Goal: Use online tool/utility: Utilize a website feature to perform a specific function

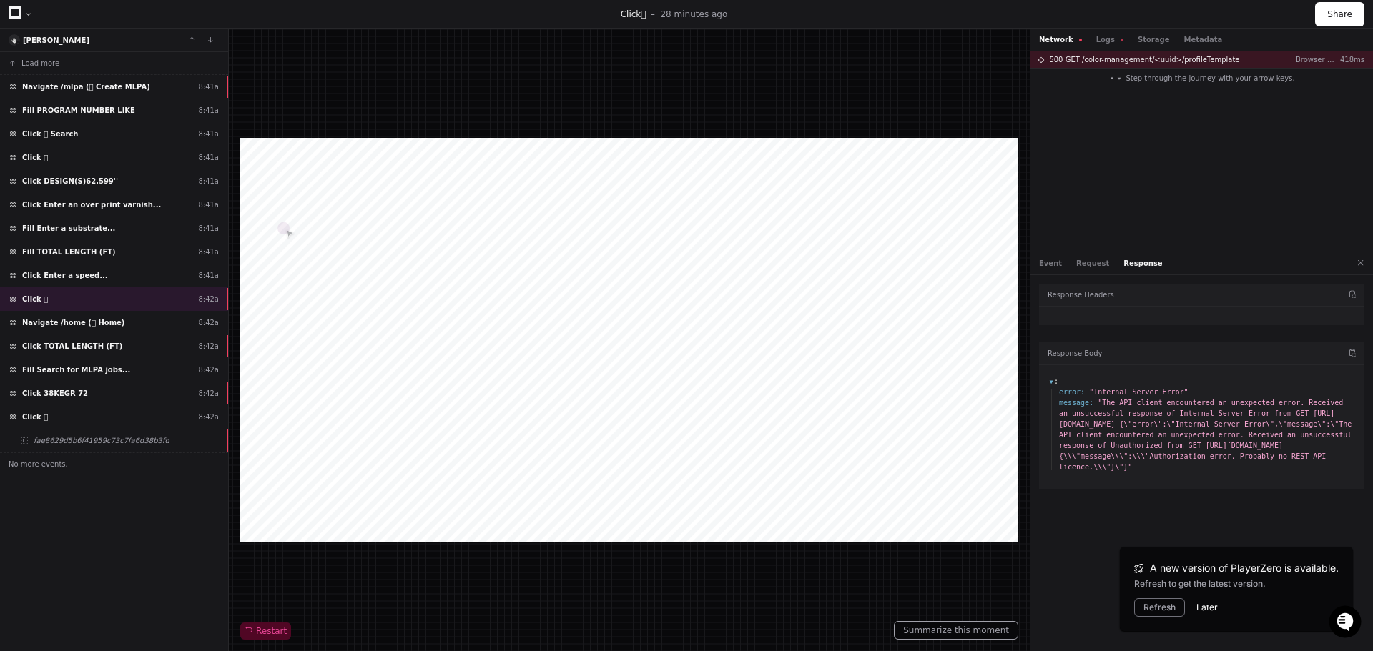
click at [1202, 605] on button "Later" at bounding box center [1206, 607] width 21 height 11
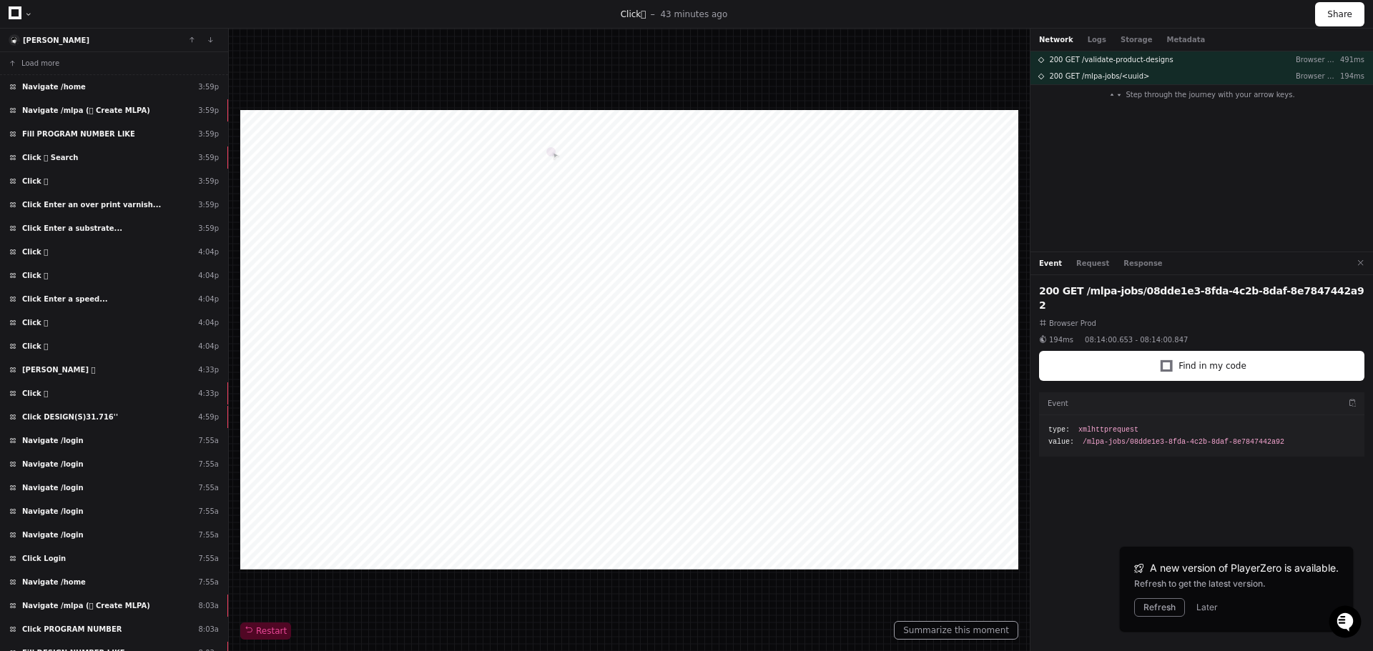
scroll to position [531, 0]
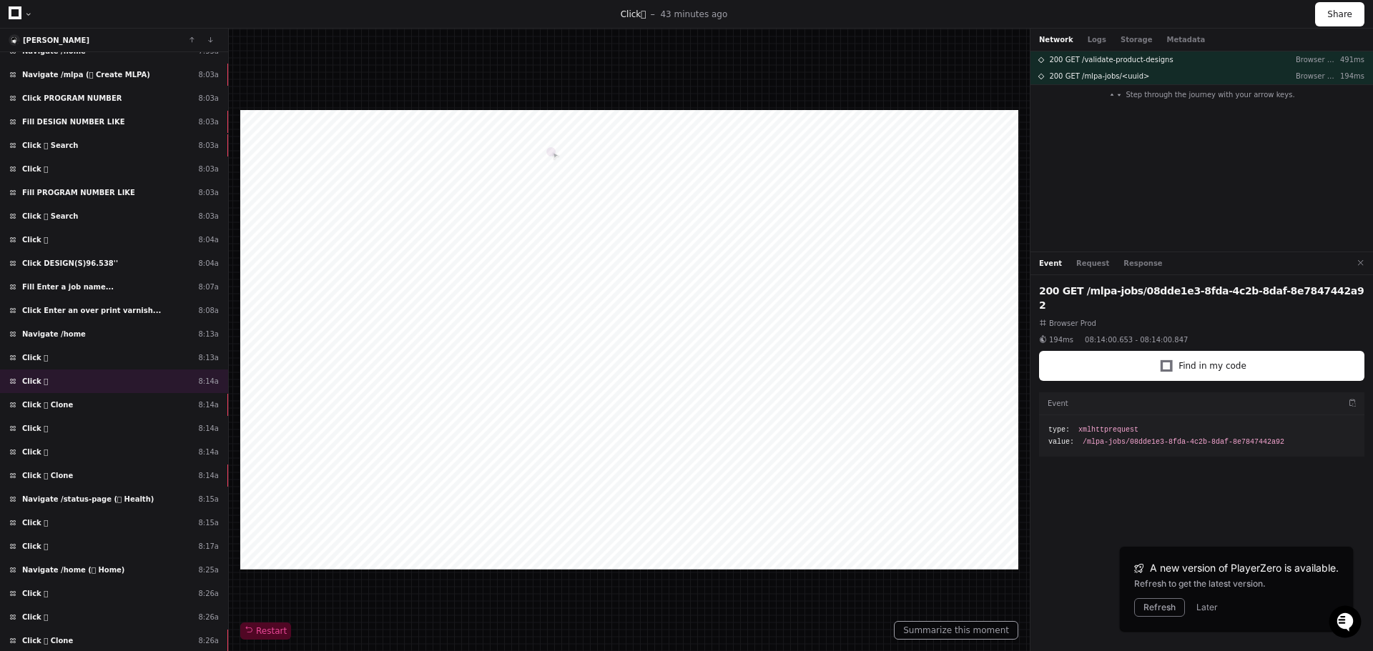
click at [17, 16] on icon at bounding box center [15, 12] width 13 height 13
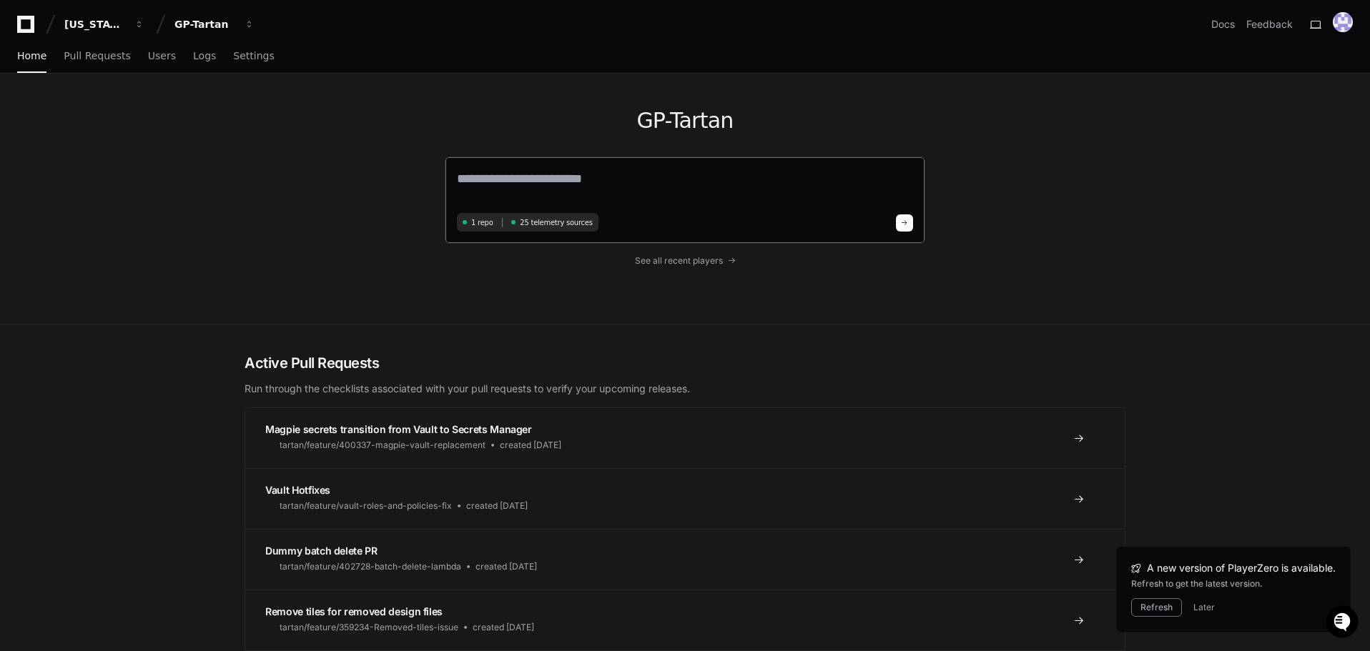
click at [571, 174] on textarea at bounding box center [685, 189] width 456 height 40
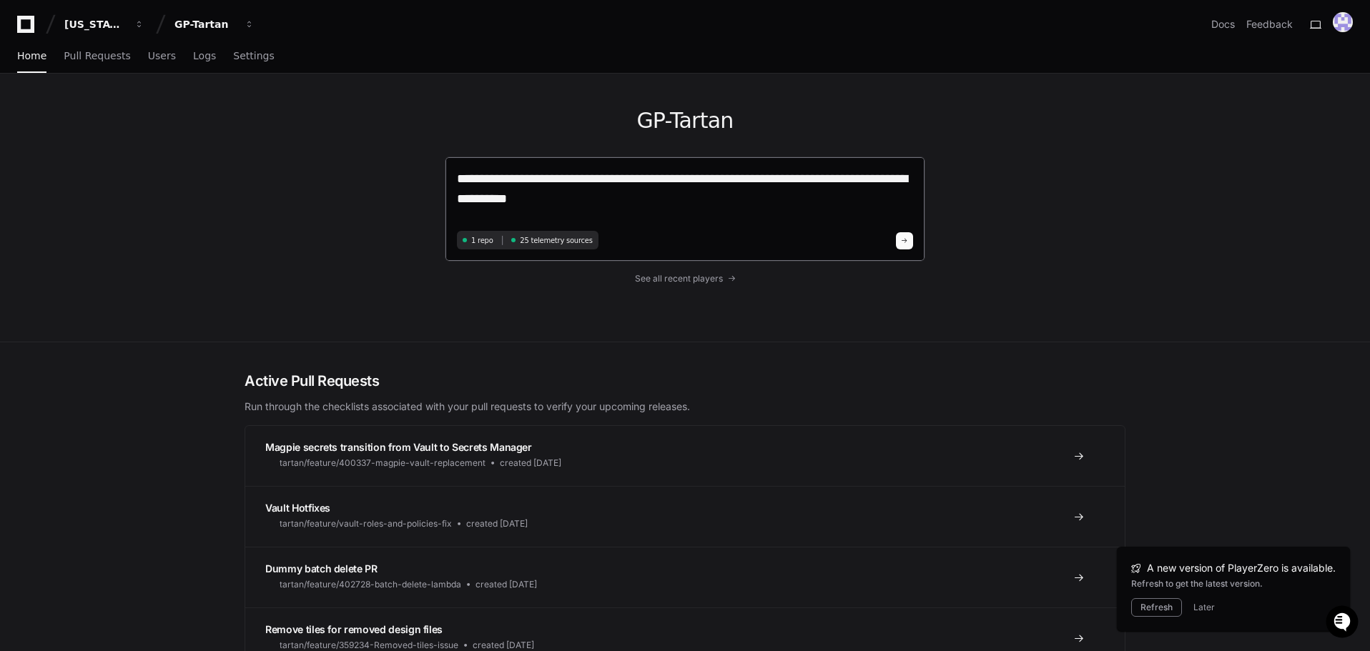
type textarea "**********"
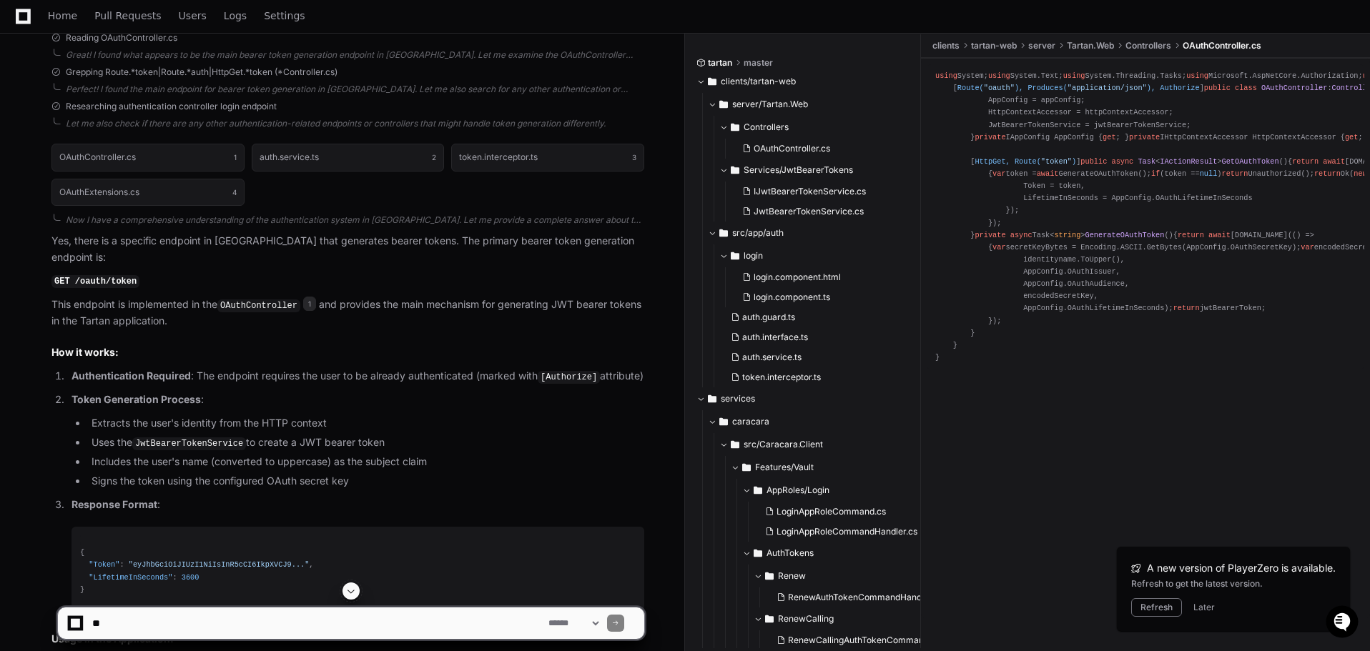
scroll to position [429, 0]
